Goal: Communication & Community: Answer question/provide support

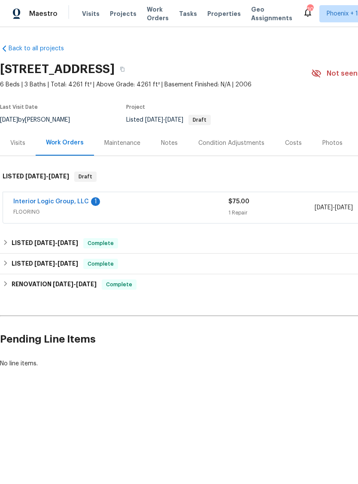
click at [46, 200] on link "Interior Logic Group, LLC" at bounding box center [51, 201] width 76 height 6
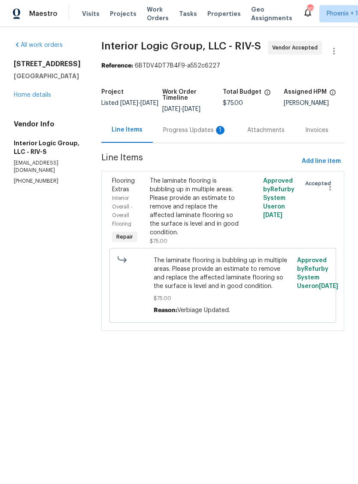
click at [190, 134] on div "Progress Updates 1" at bounding box center [195, 130] width 64 height 9
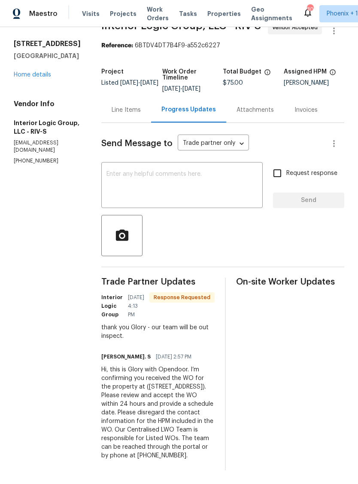
scroll to position [19, 0]
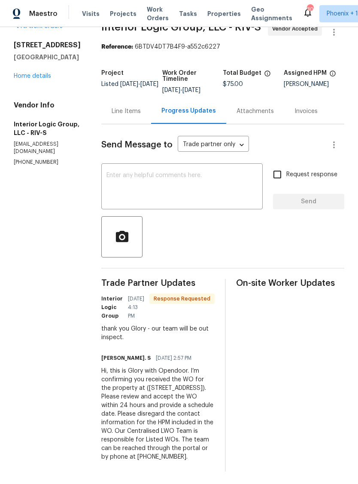
click at [147, 194] on textarea at bounding box center [182, 187] width 151 height 30
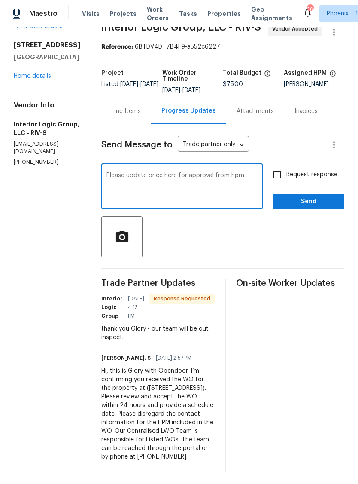
type textarea "Please update price here for approval from hpm."
click at [278, 182] on input "Request response" at bounding box center [277, 174] width 18 height 18
checkbox input "true"
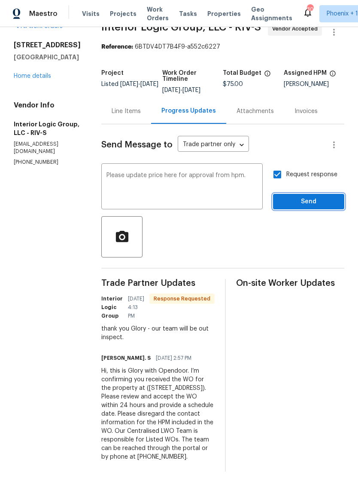
click at [310, 207] on span "Send" at bounding box center [309, 201] width 58 height 11
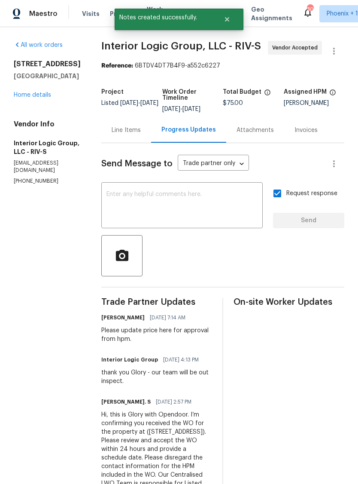
click at [24, 97] on link "Home details" at bounding box center [32, 95] width 37 height 6
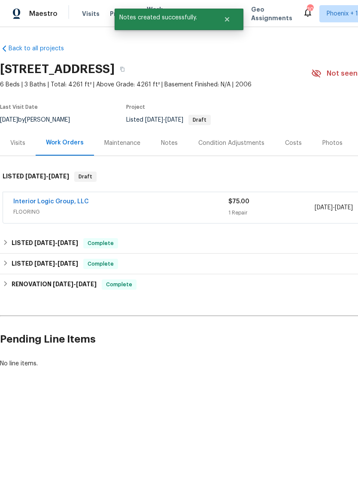
click at [332, 144] on div "Photos" at bounding box center [333, 143] width 20 height 9
